Goal: Task Accomplishment & Management: Manage account settings

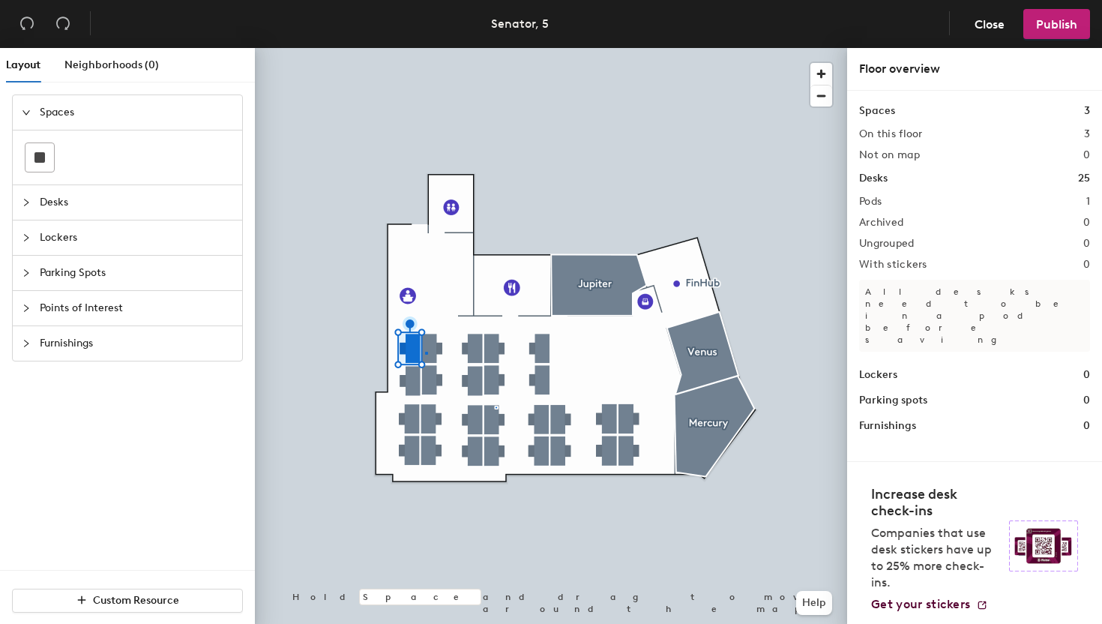
click at [425, 48] on div at bounding box center [551, 48] width 592 height 0
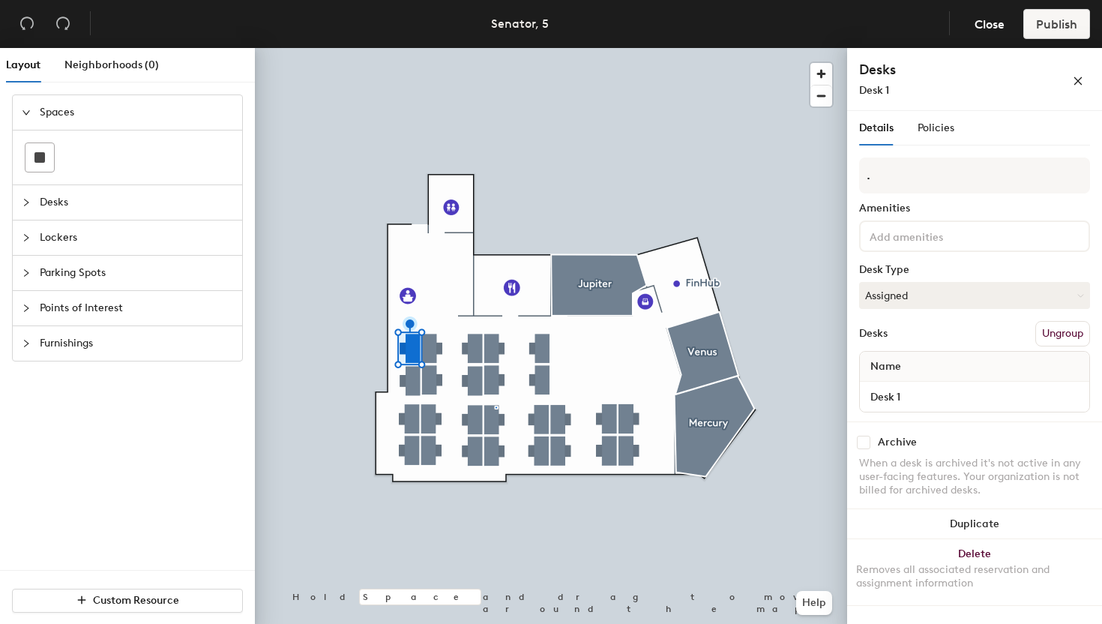
click at [438, 48] on div at bounding box center [551, 48] width 592 height 0
click at [411, 346] on div at bounding box center [414, 347] width 7 height 3
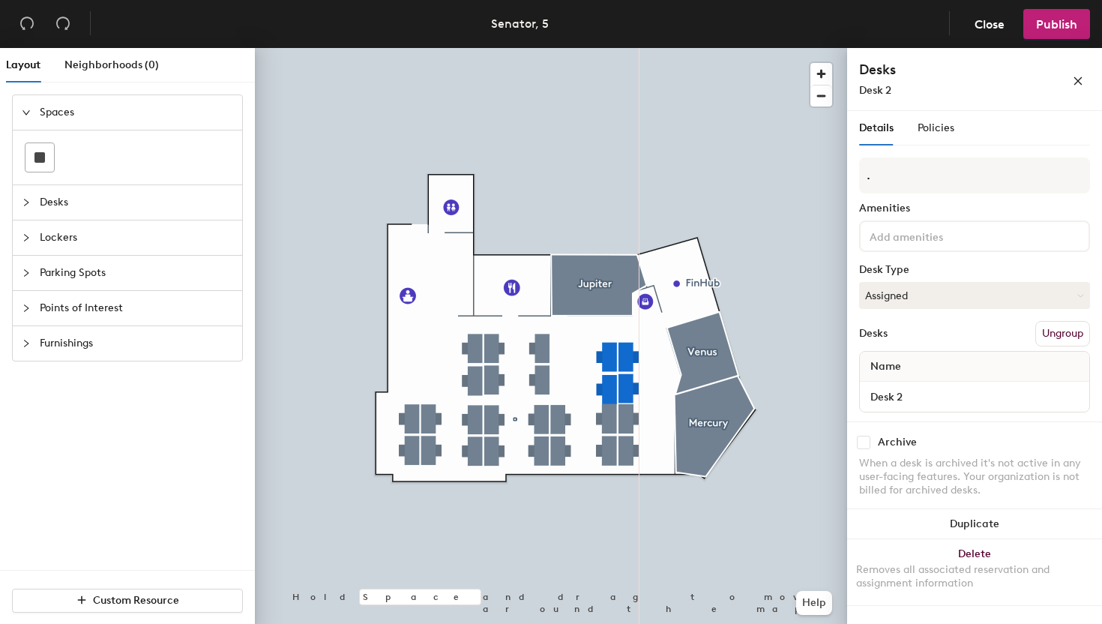
click at [625, 48] on div at bounding box center [551, 48] width 592 height 0
click at [631, 48] on div at bounding box center [551, 48] width 592 height 0
click at [542, 48] on div at bounding box center [551, 48] width 592 height 0
click at [575, 48] on div at bounding box center [551, 48] width 592 height 0
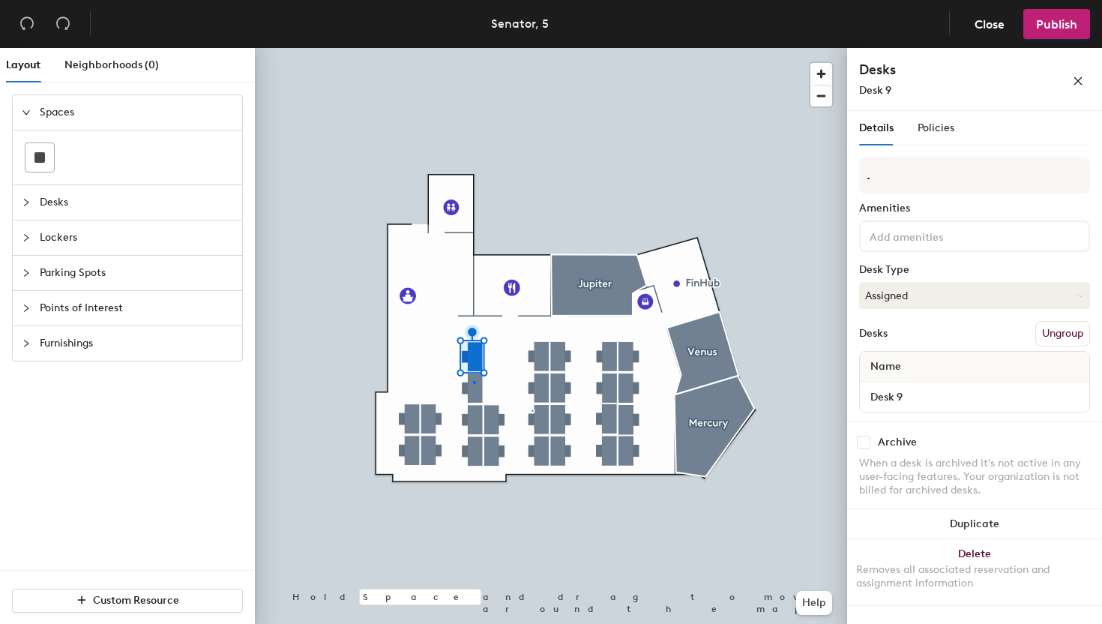
click at [473, 48] on div at bounding box center [551, 48] width 592 height 0
click at [494, 48] on div at bounding box center [551, 48] width 592 height 0
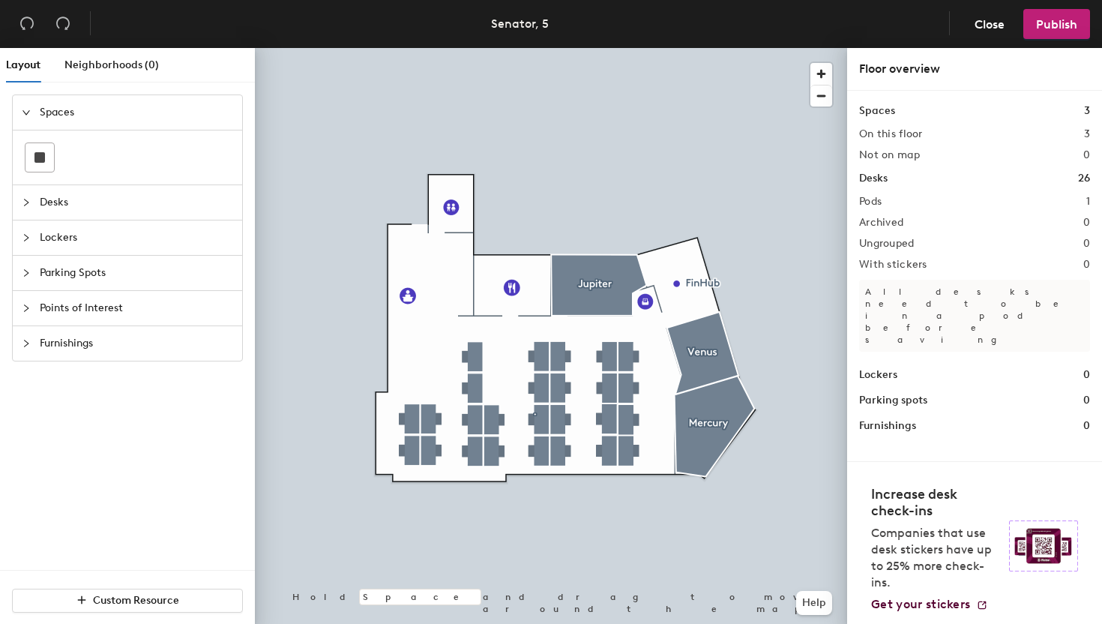
click at [63, 203] on span "Desks" at bounding box center [136, 202] width 193 height 34
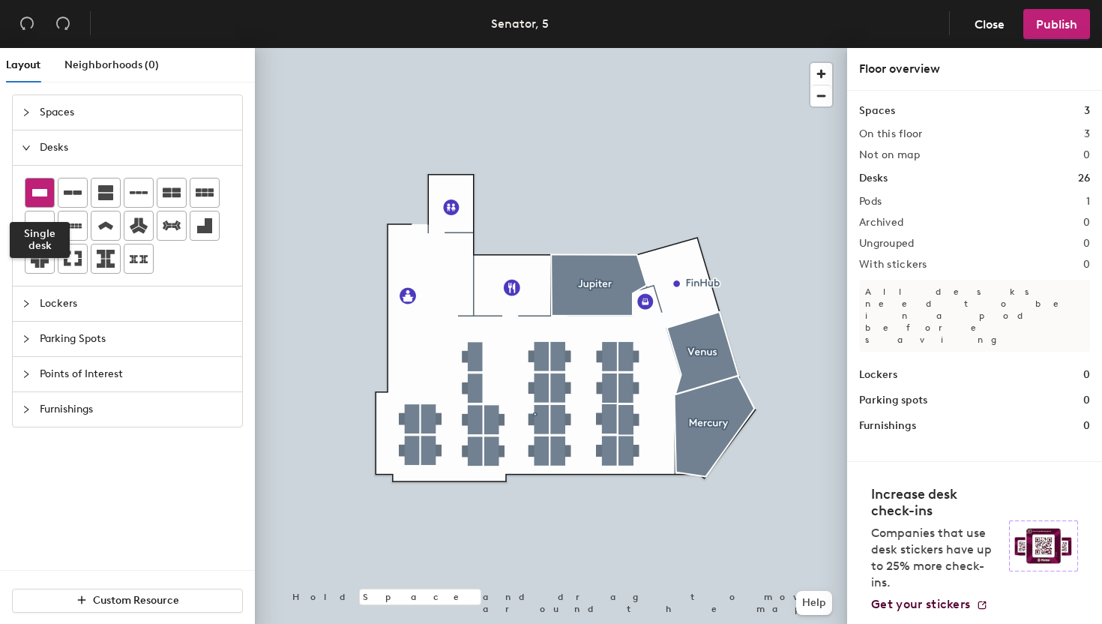
click at [34, 196] on icon at bounding box center [39, 192] width 15 height 7
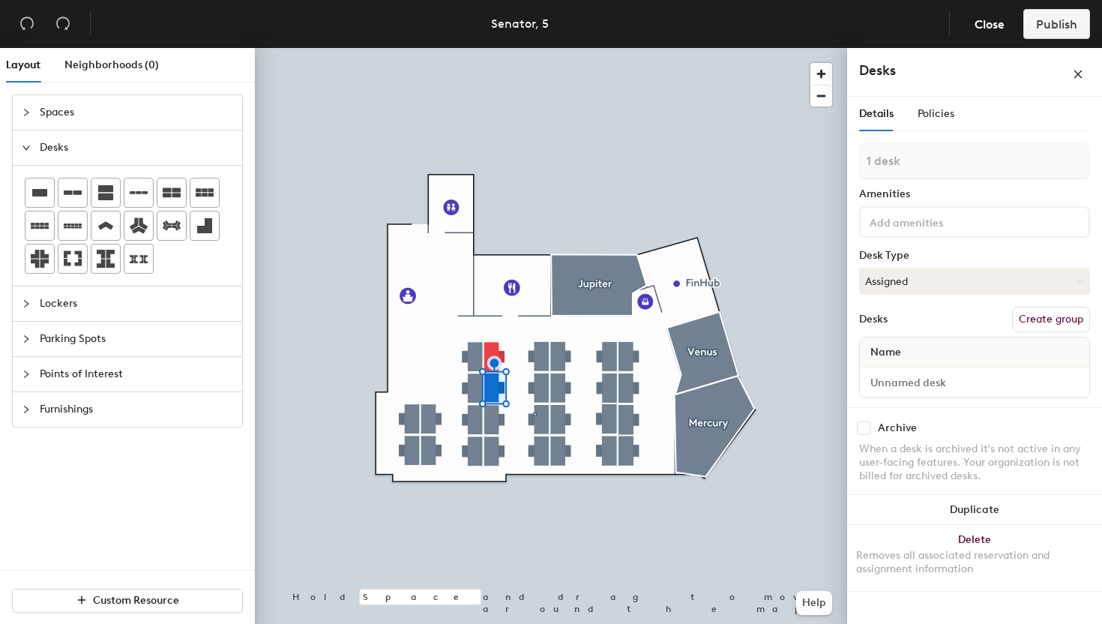
click at [411, 48] on div at bounding box center [551, 48] width 592 height 0
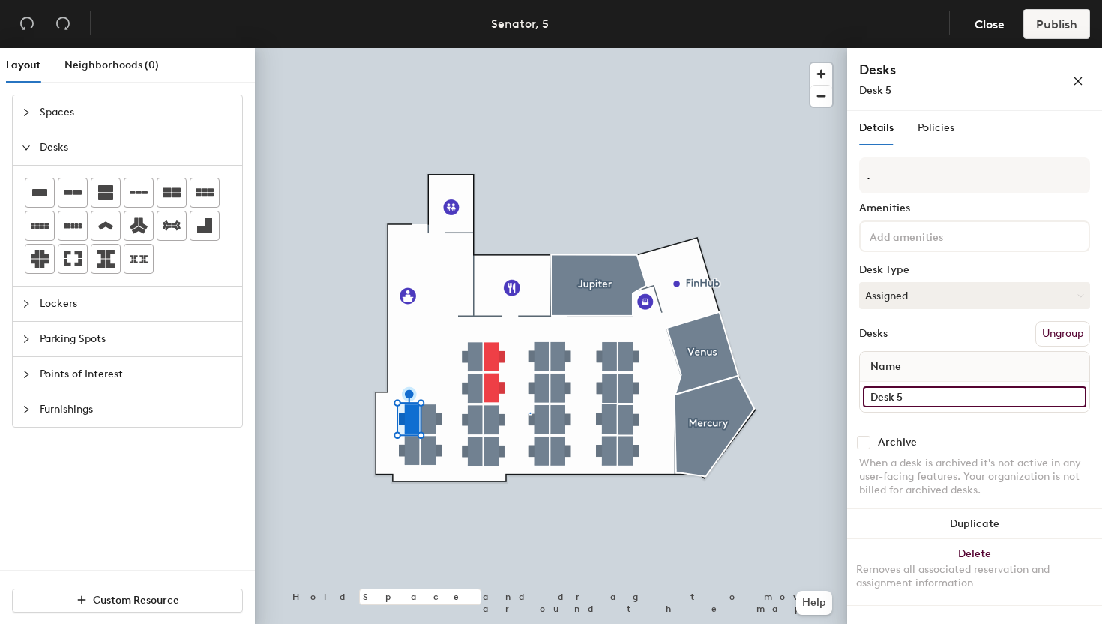
click at [909, 393] on input "Desk 5" at bounding box center [974, 396] width 223 height 21
click at [911, 396] on input "Desk 5" at bounding box center [974, 396] width 223 height 21
click at [918, 398] on input "Desk 5" at bounding box center [974, 396] width 223 height 21
type input "Desk 1"
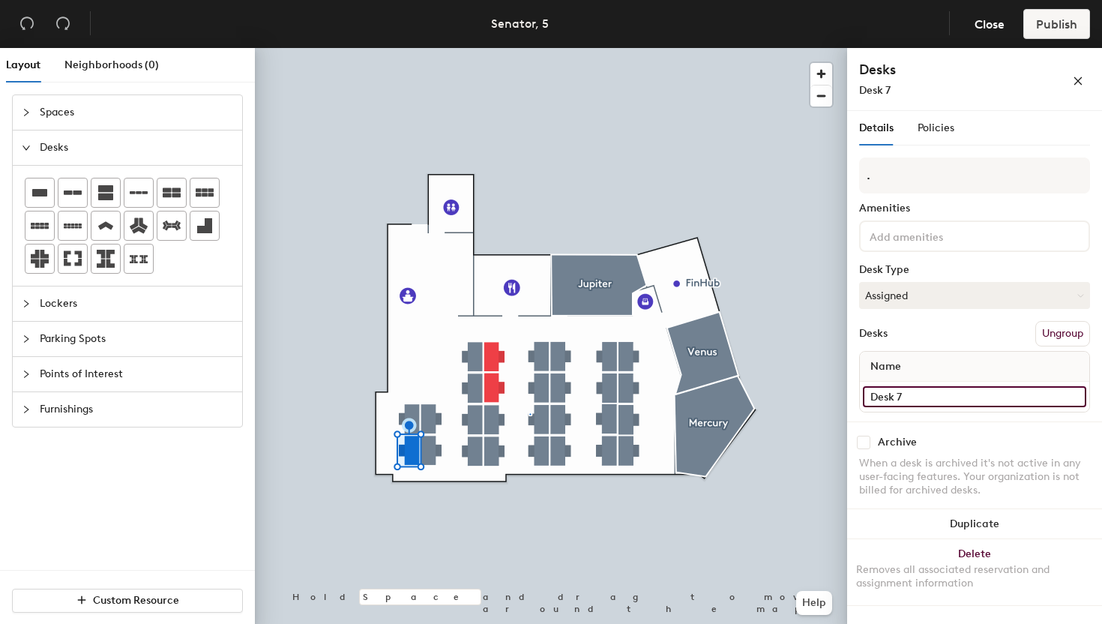
click at [912, 399] on input "Desk 7" at bounding box center [974, 396] width 223 height 21
type input "Desk 2"
click at [918, 391] on input "Desk 8" at bounding box center [974, 396] width 223 height 21
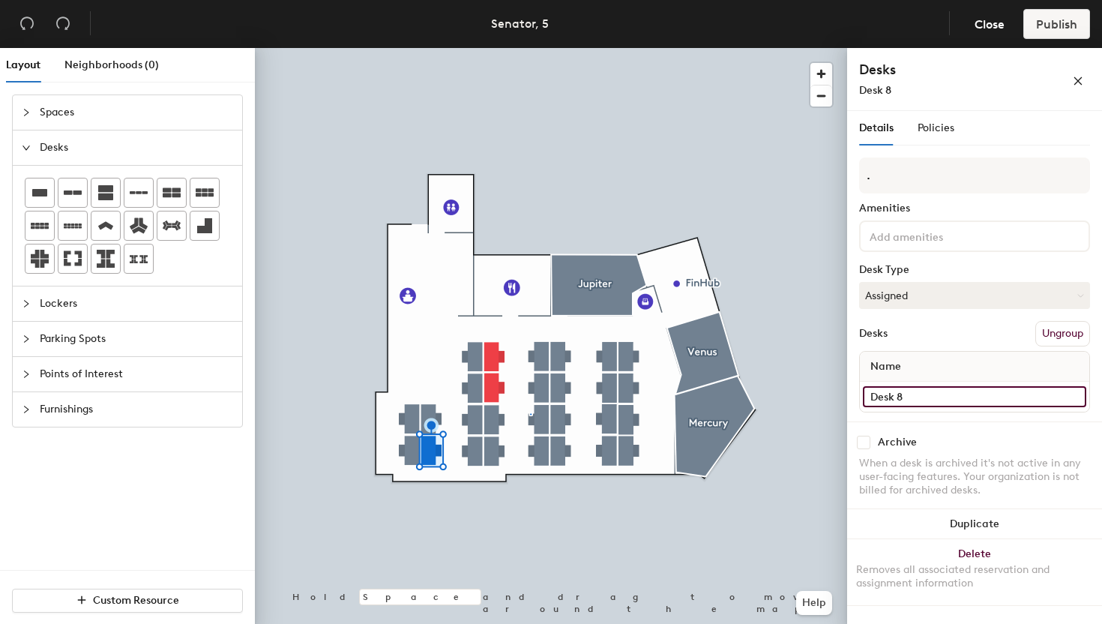
click at [918, 391] on input "Desk 8" at bounding box center [974, 396] width 223 height 21
type input "Desk 3"
click at [920, 393] on input "Desk 6" at bounding box center [974, 396] width 223 height 21
type input "Desk 4"
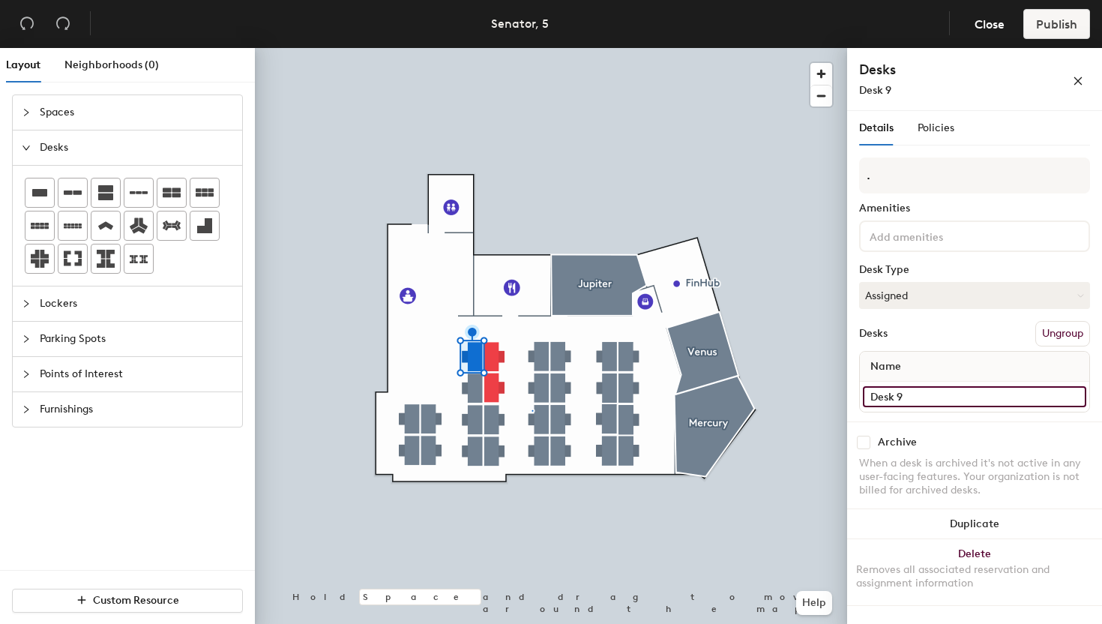
click at [925, 402] on input "Desk 9" at bounding box center [974, 396] width 223 height 21
click at [925, 399] on input "Desk 9" at bounding box center [974, 396] width 223 height 21
type input "Desk 5"
click at [468, 48] on div at bounding box center [551, 48] width 592 height 0
click at [930, 393] on input "Desk 11" at bounding box center [974, 396] width 223 height 21
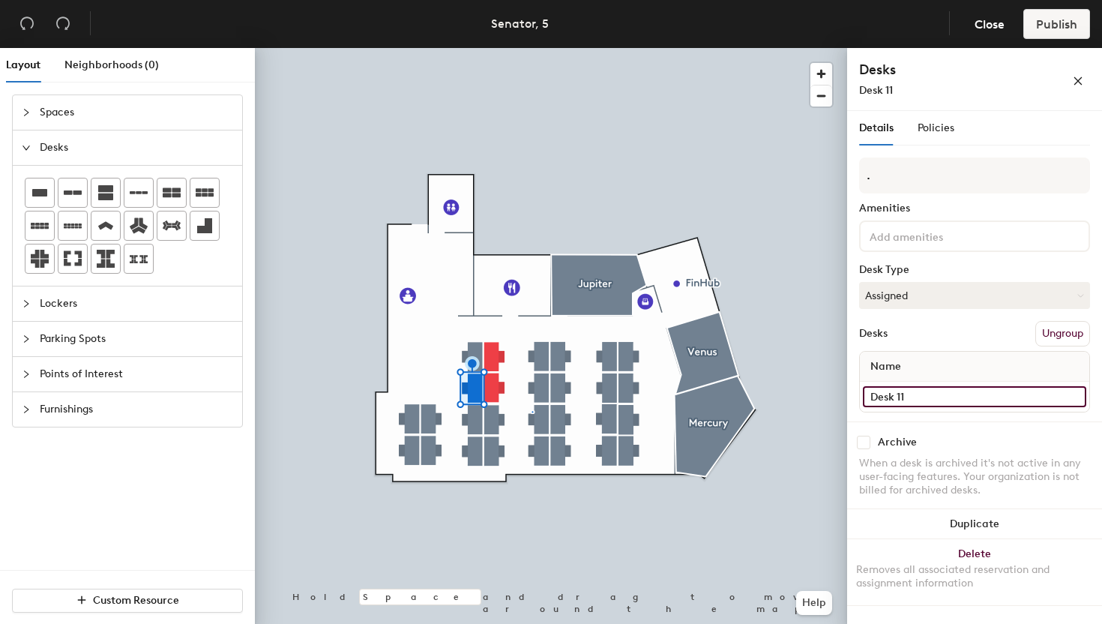
click at [930, 393] on input "Desk 11" at bounding box center [974, 396] width 223 height 21
type input "Desk 6"
click at [938, 394] on input "Desk 13" at bounding box center [974, 396] width 223 height 21
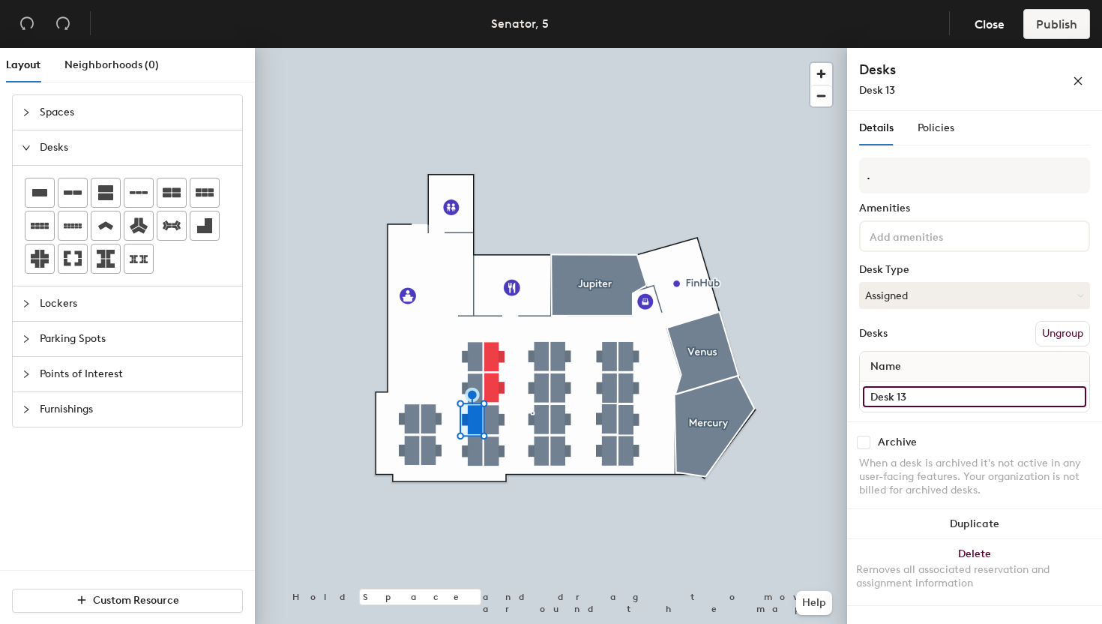
click at [938, 394] on input "Desk 13" at bounding box center [974, 396] width 223 height 21
type input "Desk 7"
click at [923, 393] on input "Desk 15" at bounding box center [974, 396] width 223 height 21
type input "Desk 8"
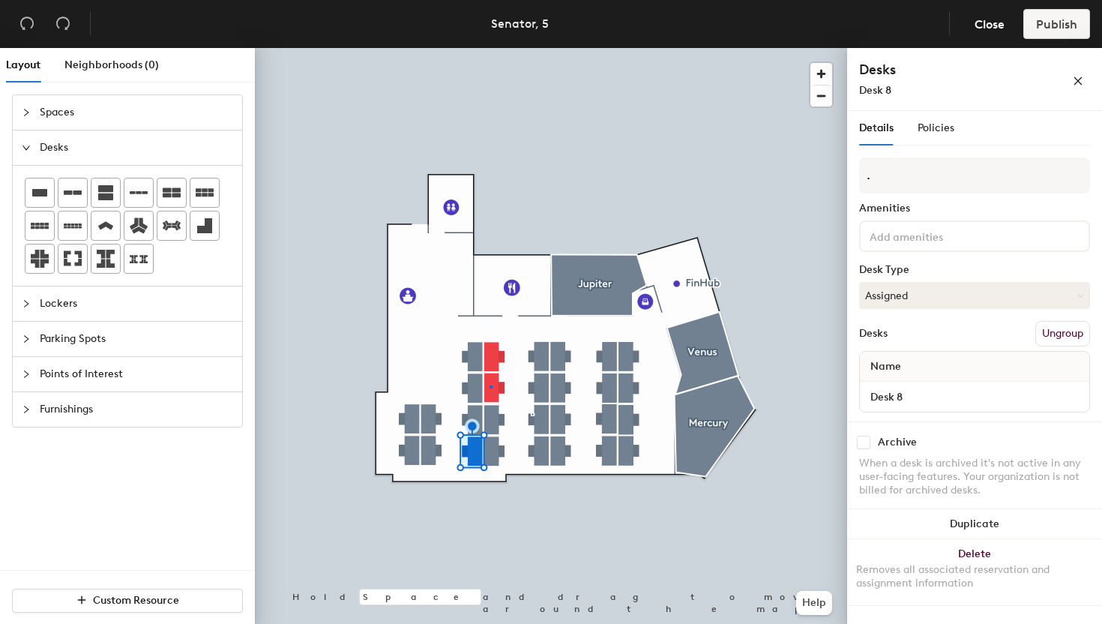
click at [489, 48] on div at bounding box center [551, 48] width 592 height 0
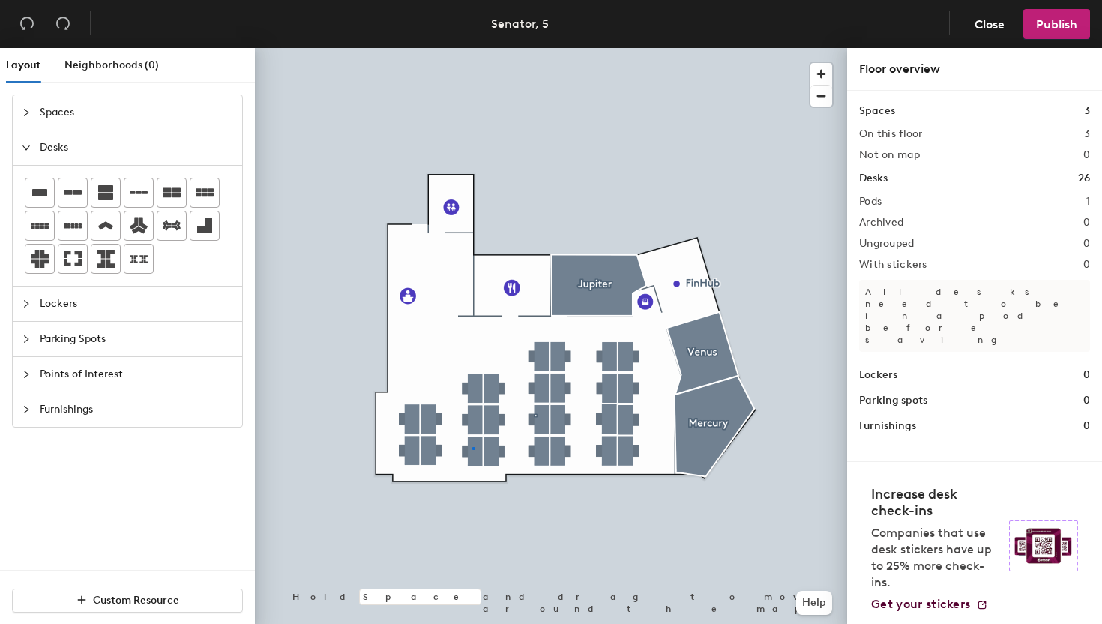
click at [472, 48] on div at bounding box center [551, 48] width 592 height 0
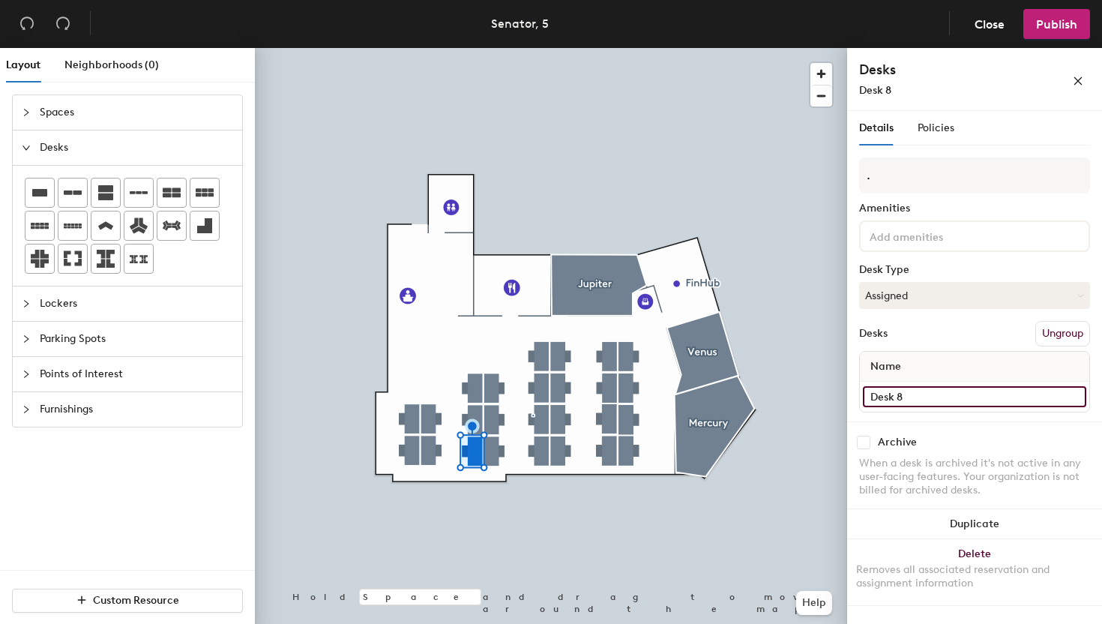
click at [914, 392] on input "Desk 8" at bounding box center [974, 396] width 223 height 21
click at [915, 392] on input "Desk 8" at bounding box center [974, 396] width 223 height 21
type input "Desk 5"
click at [959, 392] on input "Desk 7" at bounding box center [974, 396] width 223 height 21
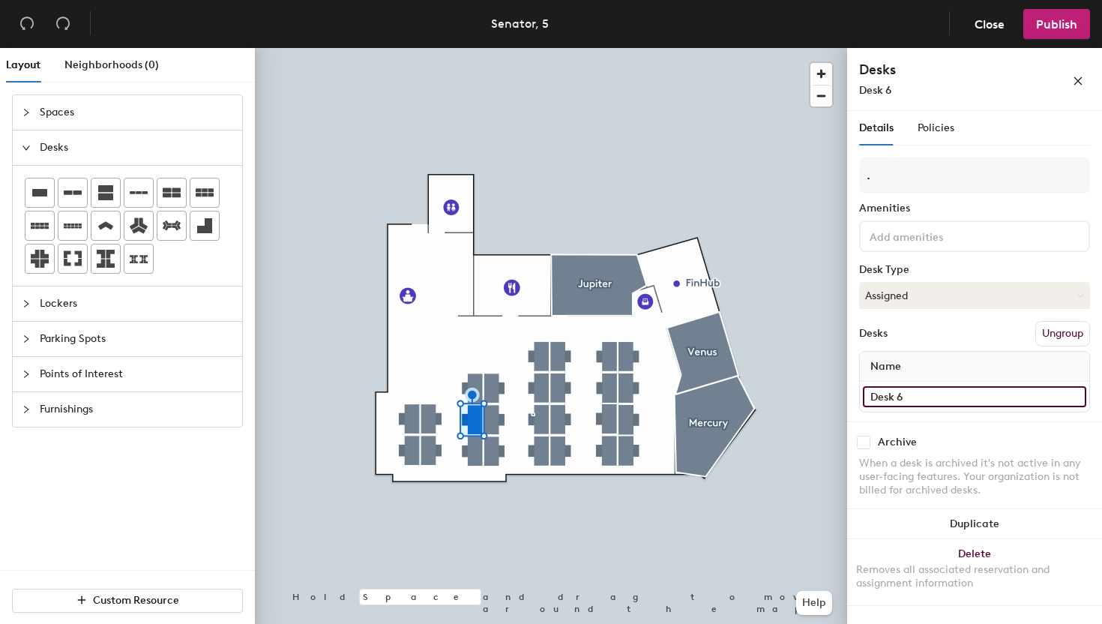
type input "Desk 6"
click at [916, 397] on input "Desk 6" at bounding box center [974, 396] width 223 height 21
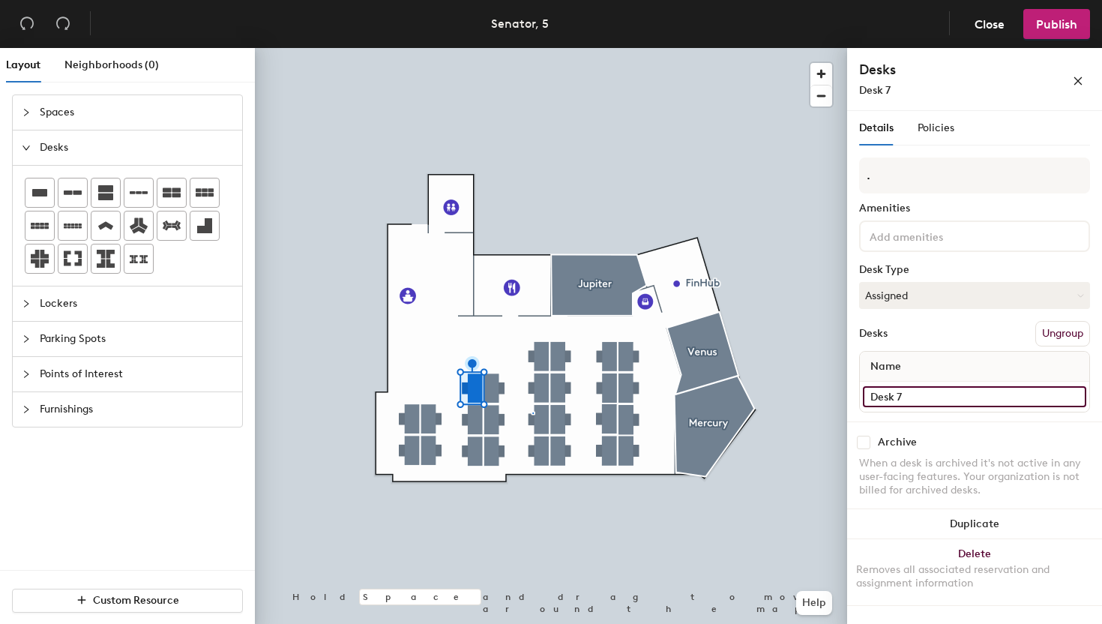
type input "Desk 7"
click at [909, 395] on input "Desk 5" at bounding box center [974, 396] width 223 height 21
click at [916, 395] on input "Desk 5" at bounding box center [974, 396] width 223 height 21
type input "Desk 8"
click at [921, 397] on input "Desk 14" at bounding box center [974, 396] width 223 height 21
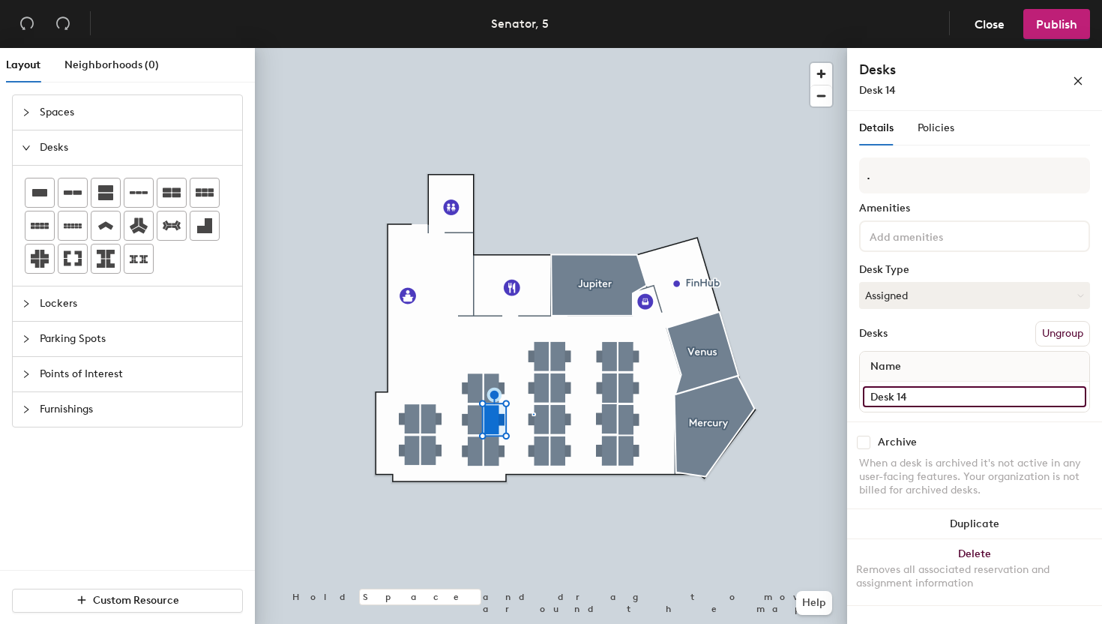
click at [921, 397] on input "Desk 14" at bounding box center [974, 396] width 223 height 21
type input "Desk 9"
click at [964, 395] on input "Desk 16" at bounding box center [974, 396] width 223 height 21
click at [964, 399] on input "Desk 16" at bounding box center [974, 396] width 223 height 21
type input "Desk 10"
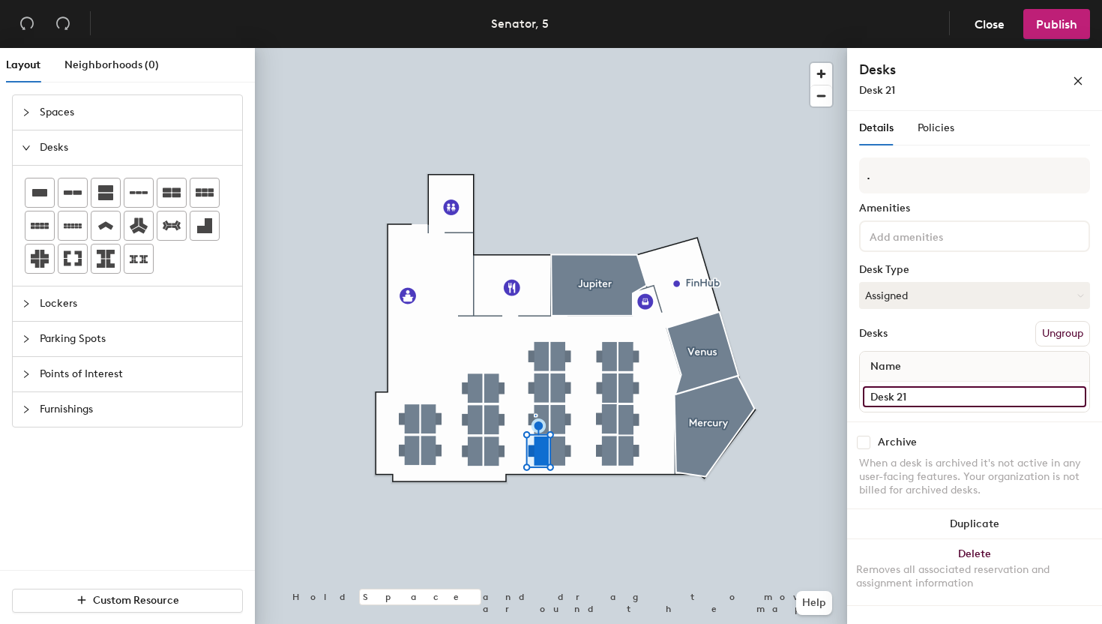
click at [932, 395] on input "Desk 21" at bounding box center [974, 396] width 223 height 21
type input "Desk 11"
click at [926, 393] on input "Desk 19" at bounding box center [974, 396] width 223 height 21
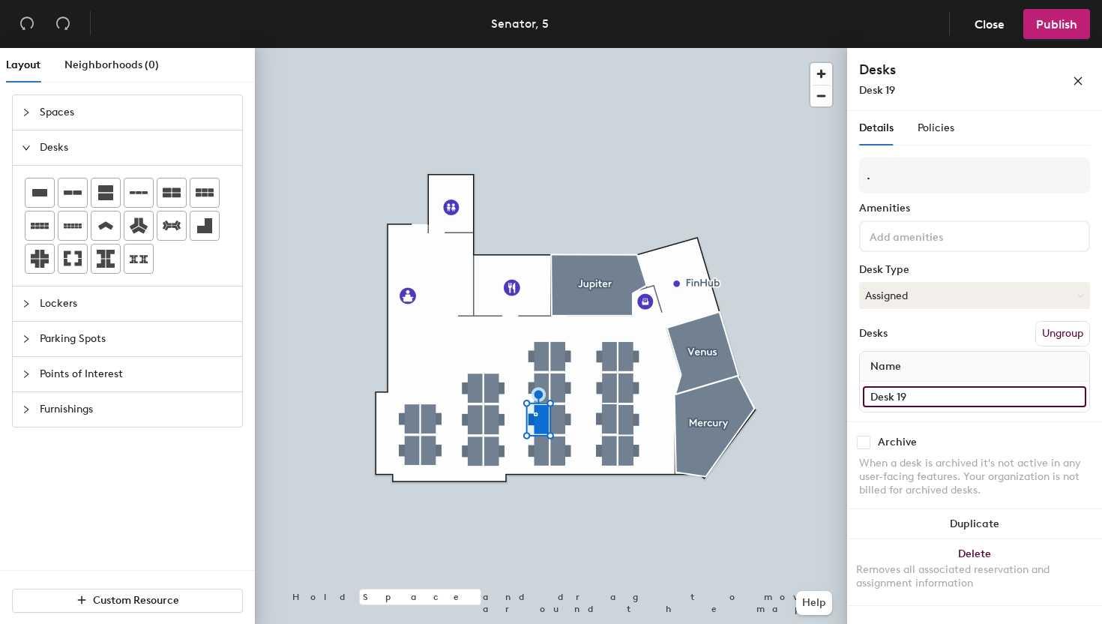
click at [926, 393] on input "Desk 19" at bounding box center [974, 396] width 223 height 21
type input "Desk 12"
click at [947, 398] on input "Desk 18" at bounding box center [974, 396] width 223 height 21
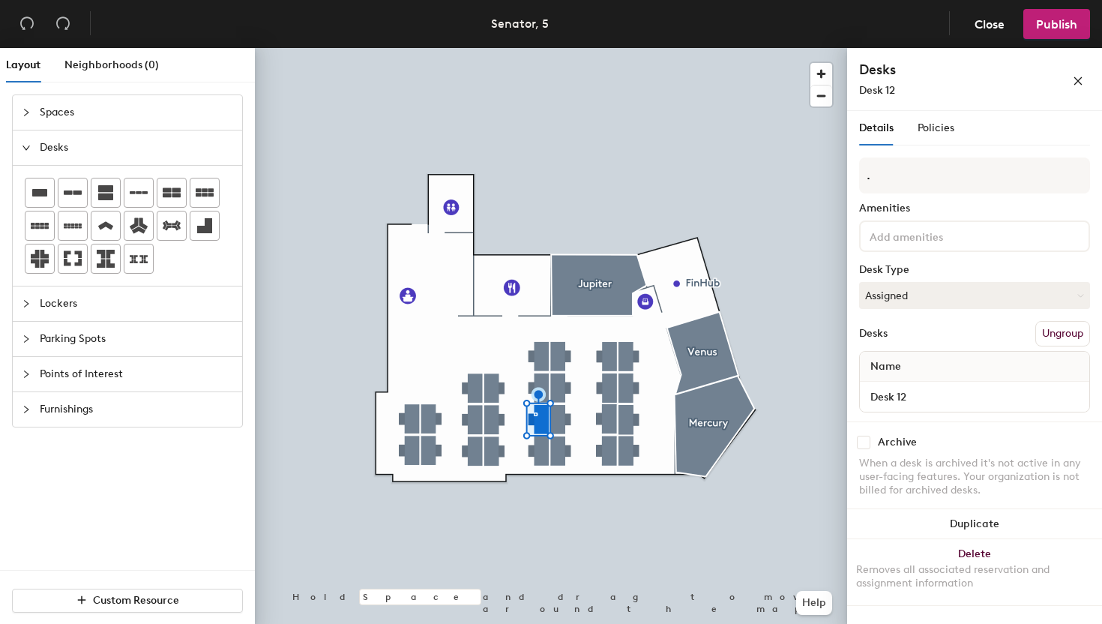
click at [541, 48] on div at bounding box center [551, 48] width 592 height 0
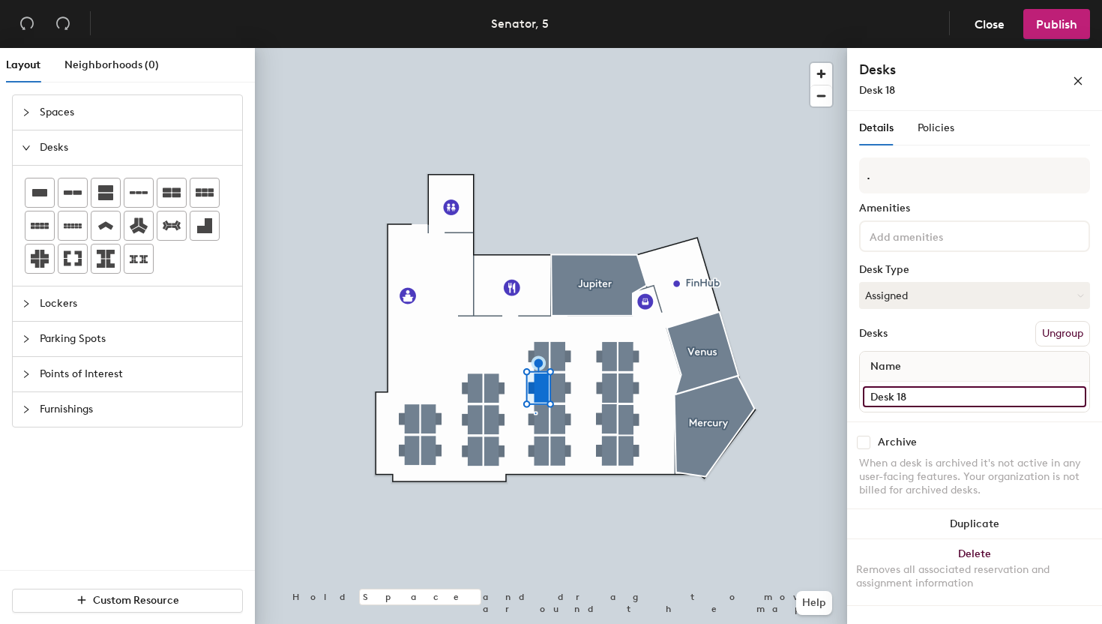
click at [925, 399] on input "Desk 18" at bounding box center [974, 396] width 223 height 21
type input "Desk 13"
click at [929, 398] on input "Desk 17" at bounding box center [974, 396] width 223 height 21
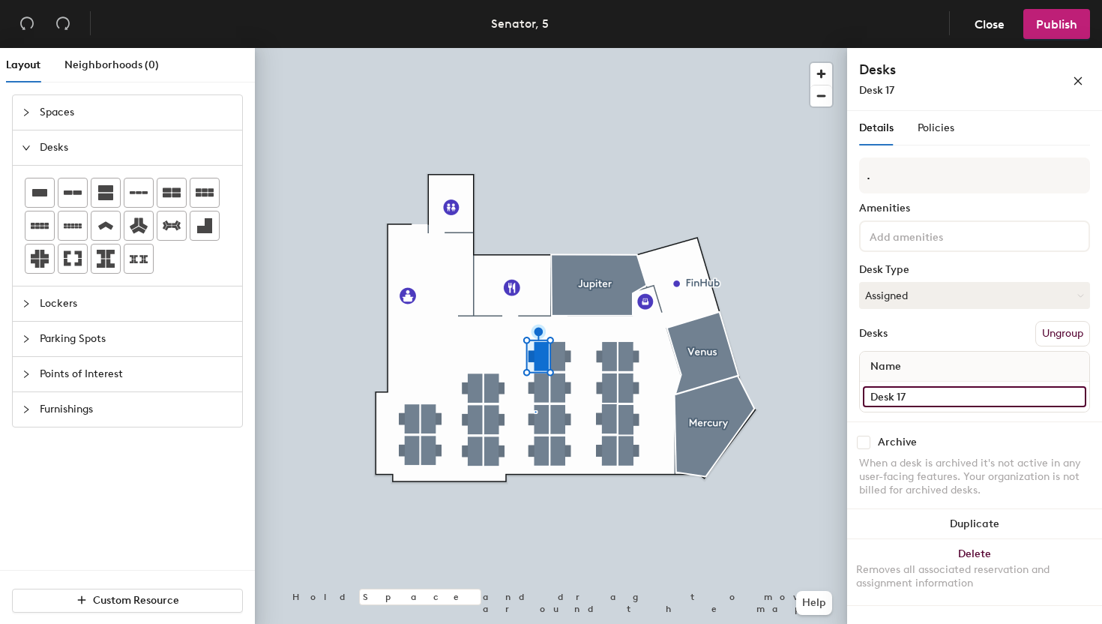
click at [929, 398] on input "Desk 17" at bounding box center [974, 396] width 223 height 21
type input "Desk 14"
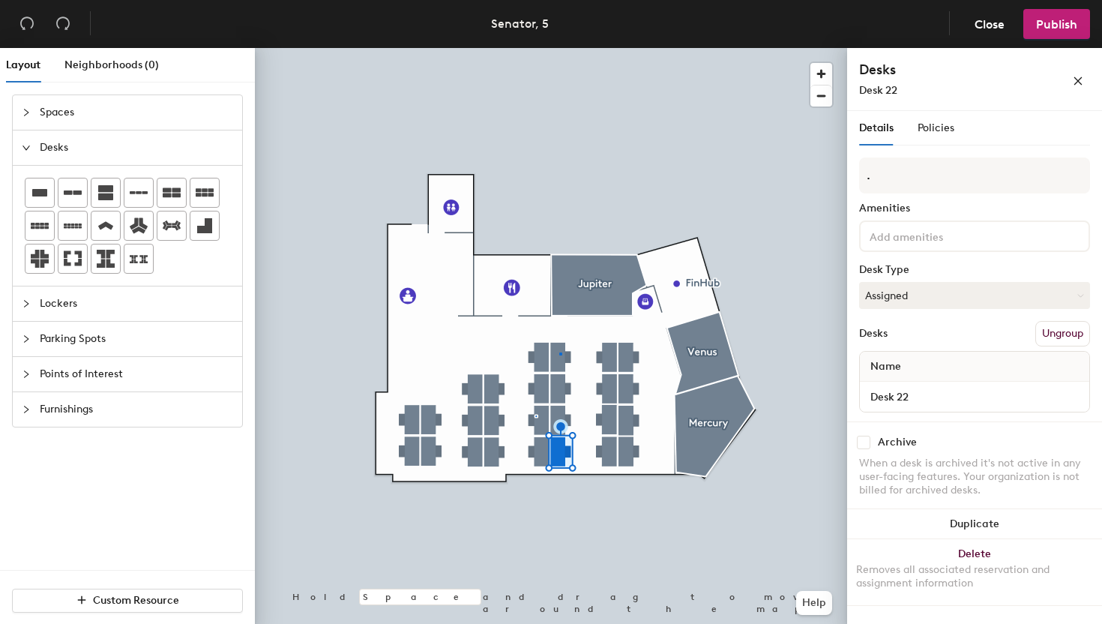
click at [559, 48] on div at bounding box center [551, 48] width 592 height 0
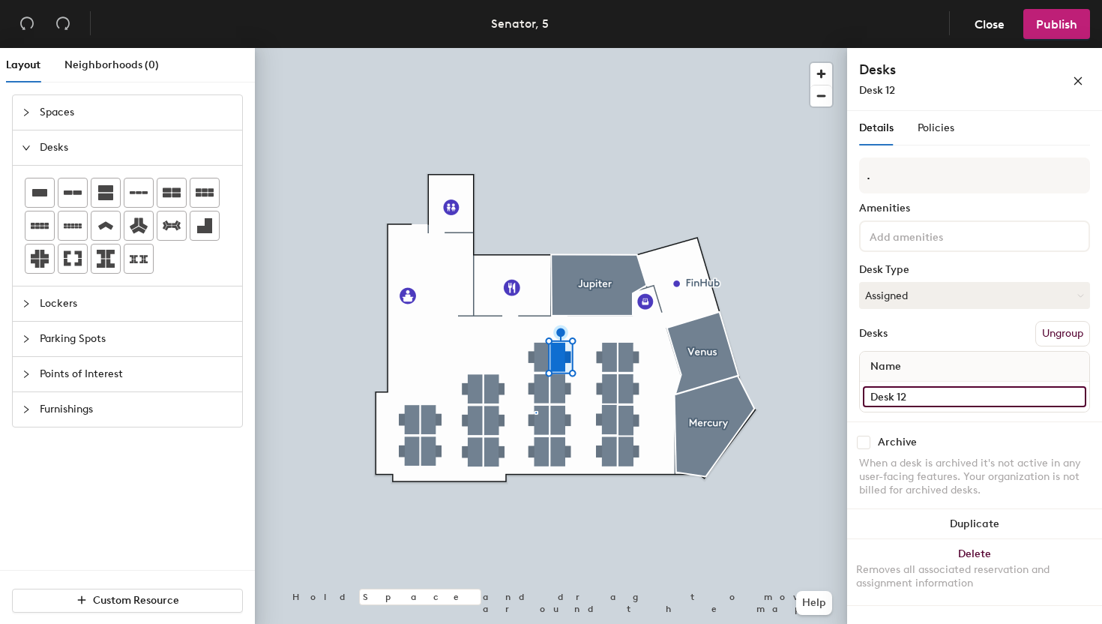
click at [931, 388] on input "Desk 12" at bounding box center [974, 396] width 223 height 21
click at [927, 400] on input "Desk 12" at bounding box center [974, 396] width 223 height 21
type input "Desk 15"
click at [926, 402] on input "Desk 10" at bounding box center [974, 396] width 223 height 21
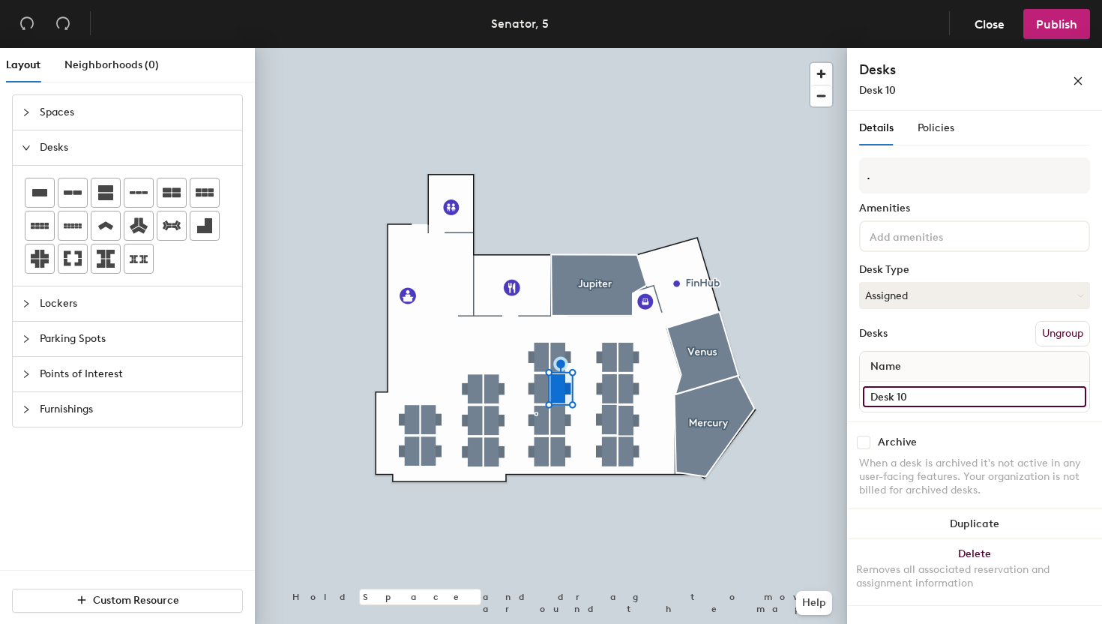
click at [926, 402] on input "Desk 10" at bounding box center [974, 396] width 223 height 21
type input "Desk 16"
click at [557, 48] on div at bounding box center [551, 48] width 592 height 0
click at [955, 402] on input "Desk 20" at bounding box center [974, 396] width 223 height 21
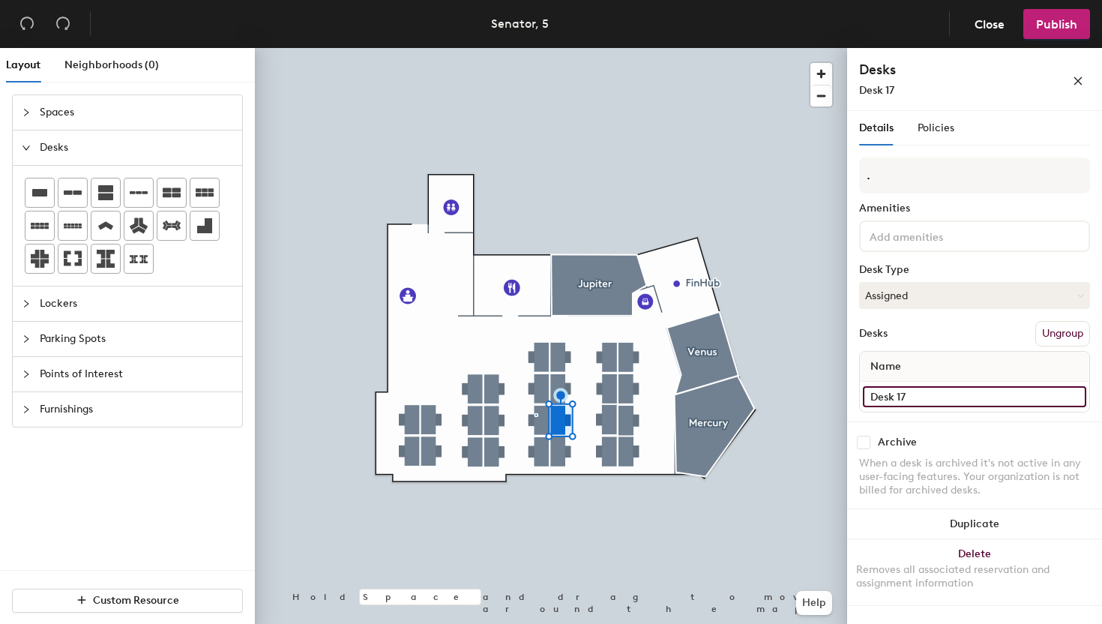
type input "Desk 17"
click at [932, 394] on input "Desk 22" at bounding box center [974, 396] width 223 height 21
click at [930, 396] on input "Desk 22" at bounding box center [974, 396] width 223 height 21
type input "Desk 18"
click at [918, 396] on input "Desk 24" at bounding box center [974, 396] width 223 height 21
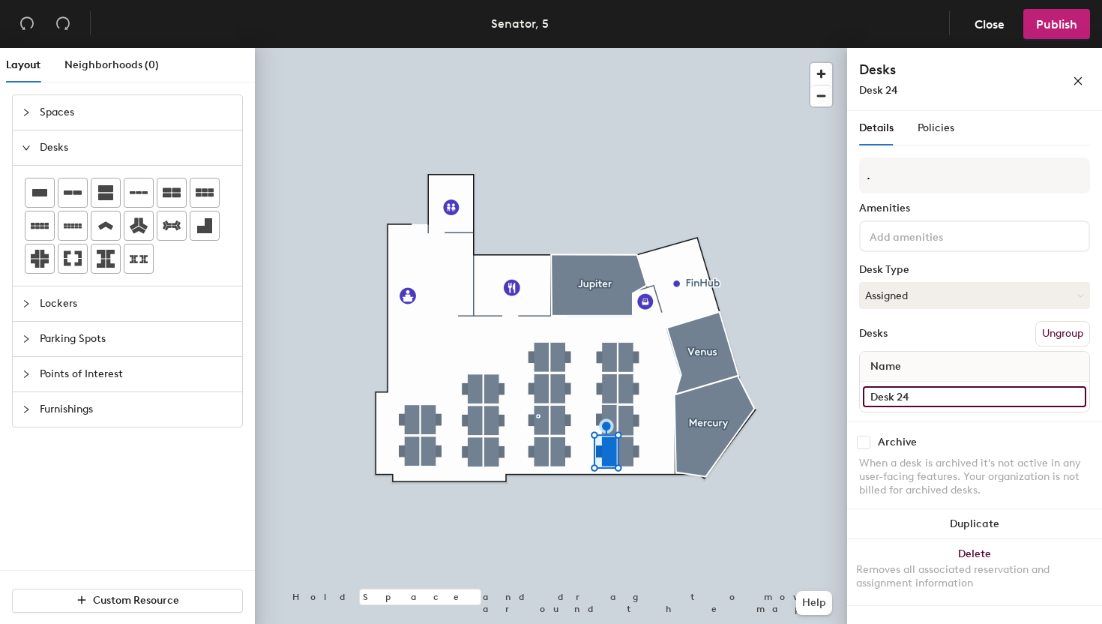
click at [923, 396] on input "Desk 24" at bounding box center [974, 396] width 223 height 21
type input "Desk 19"
click at [940, 392] on input "Desk 23" at bounding box center [974, 396] width 223 height 21
type input "Desk 20"
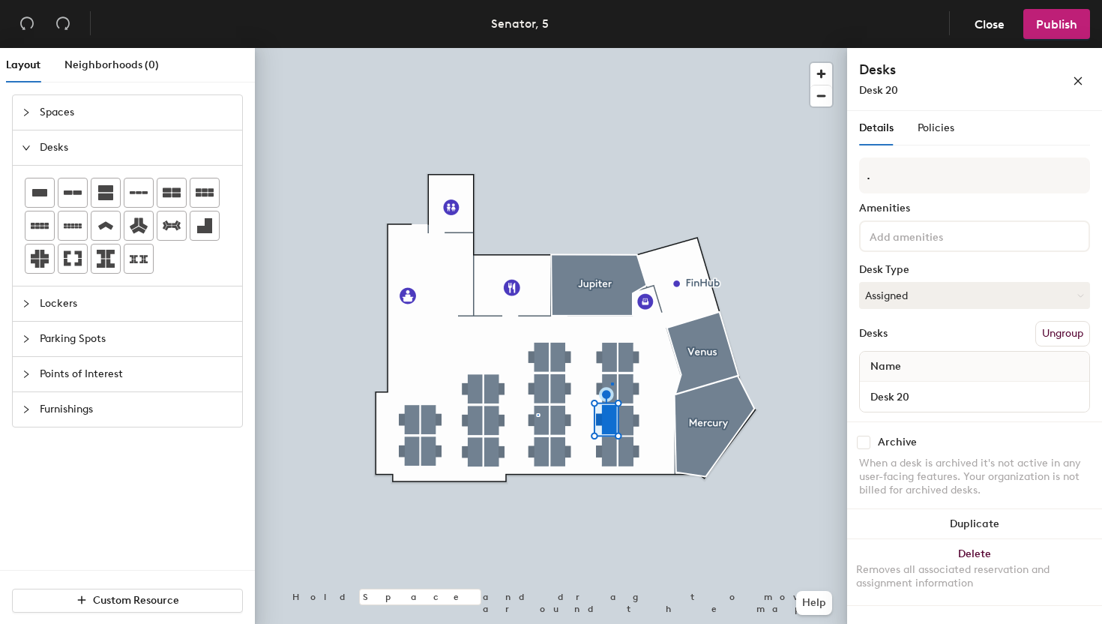
click at [611, 48] on div at bounding box center [551, 48] width 592 height 0
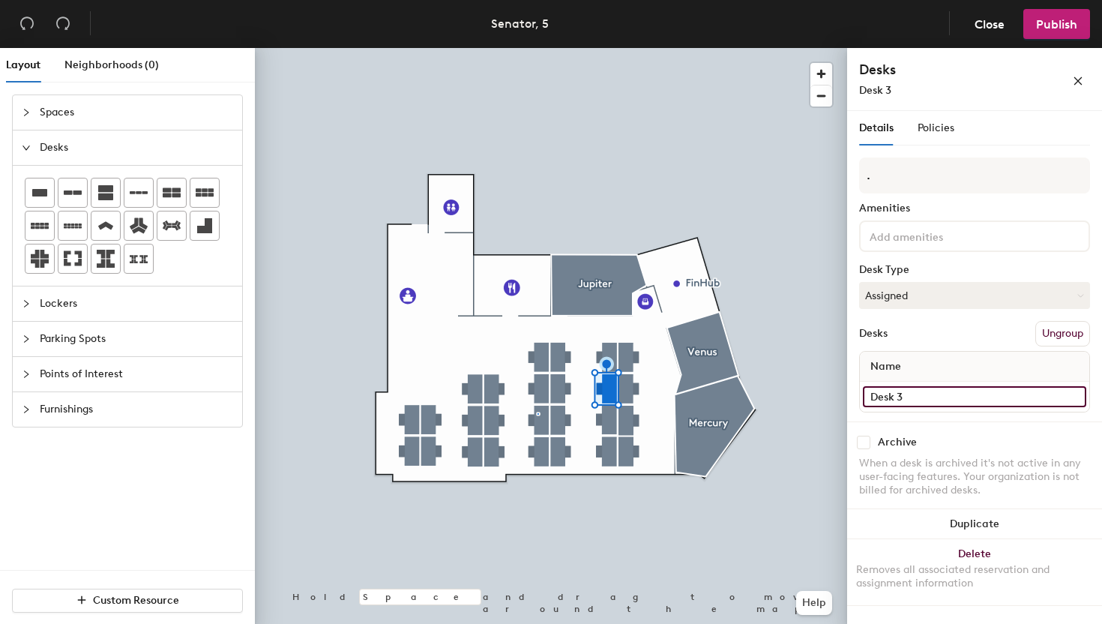
click at [924, 391] on input "Desk 3" at bounding box center [974, 396] width 223 height 21
click at [924, 393] on input "Desk 3" at bounding box center [974, 396] width 223 height 21
type input "Desk 21"
click at [911, 392] on input "Desk 1" at bounding box center [974, 396] width 223 height 21
click at [911, 393] on input "Desk 1" at bounding box center [974, 396] width 223 height 21
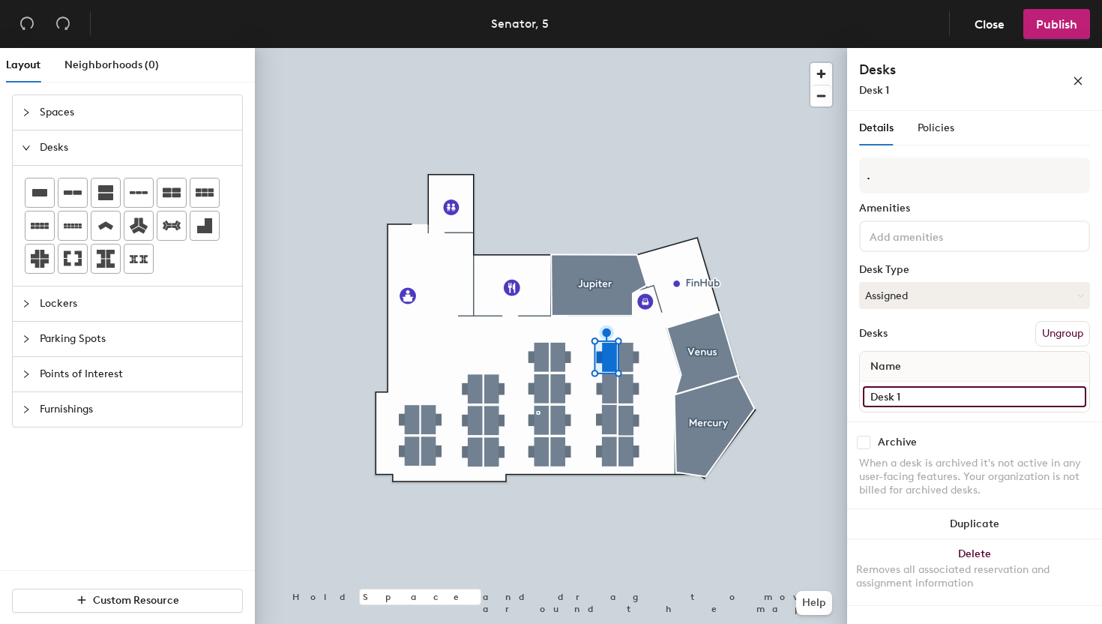
click at [914, 396] on input "Desk 1" at bounding box center [974, 396] width 223 height 21
type input "Desk 22"
click at [937, 397] on input "Desk 2" at bounding box center [974, 396] width 223 height 21
type input "Desk 23"
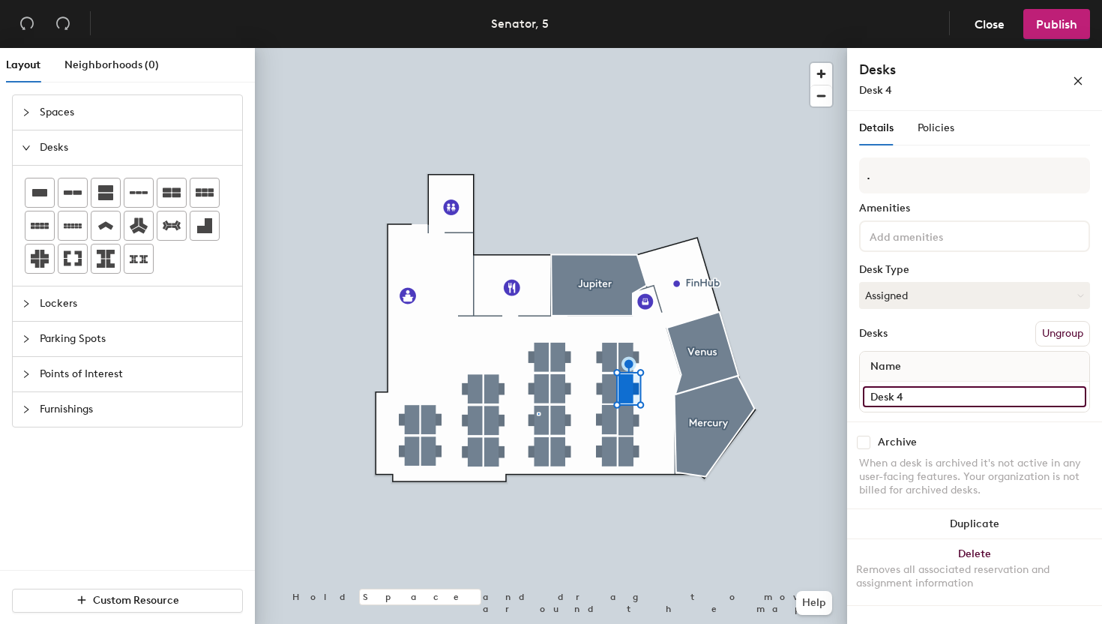
click at [923, 400] on input "Desk 4" at bounding box center [974, 396] width 223 height 21
click at [897, 394] on input "Desk 4" at bounding box center [974, 396] width 223 height 21
type input "Desk 24"
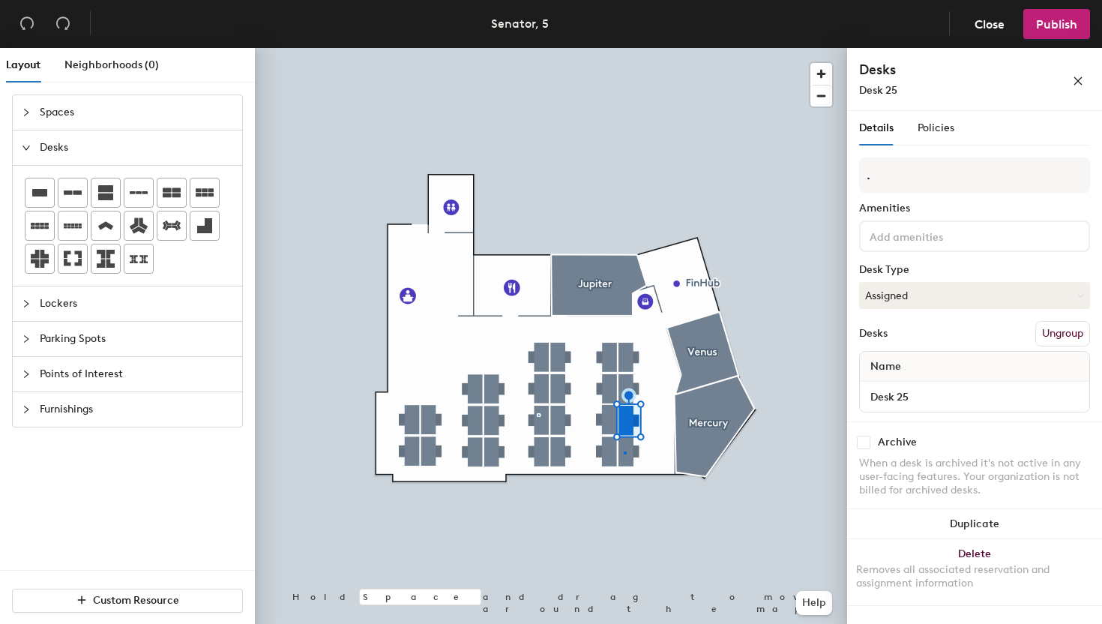
click at [624, 48] on div at bounding box center [551, 48] width 592 height 0
click at [1041, 20] on span "Publish" at bounding box center [1056, 24] width 41 height 14
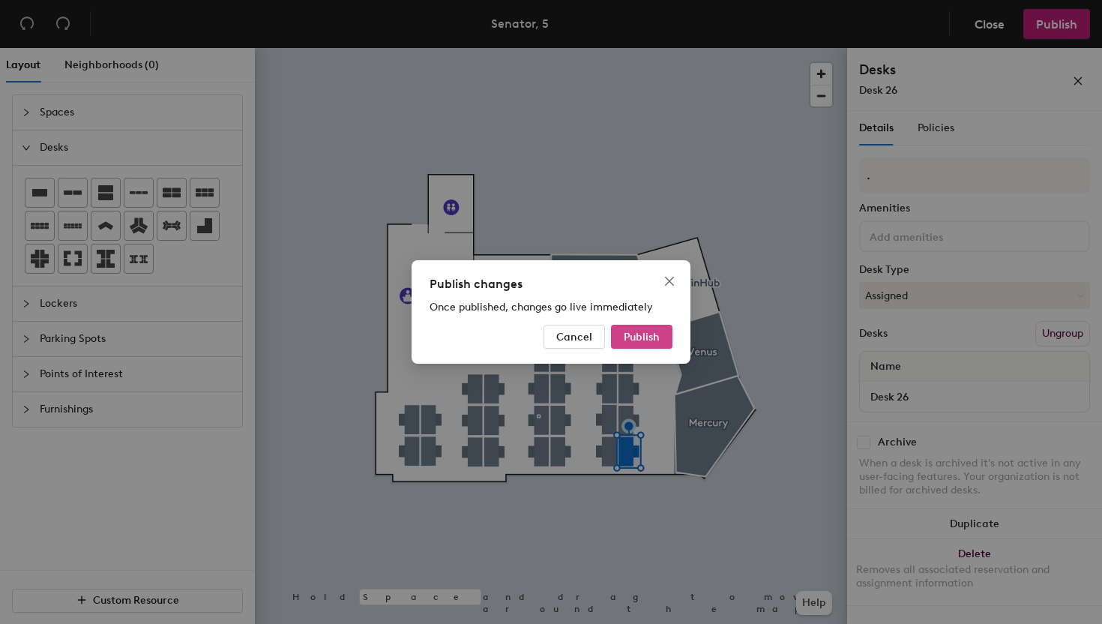
click at [643, 342] on span "Publish" at bounding box center [642, 337] width 36 height 13
